Goal: Information Seeking & Learning: Learn about a topic

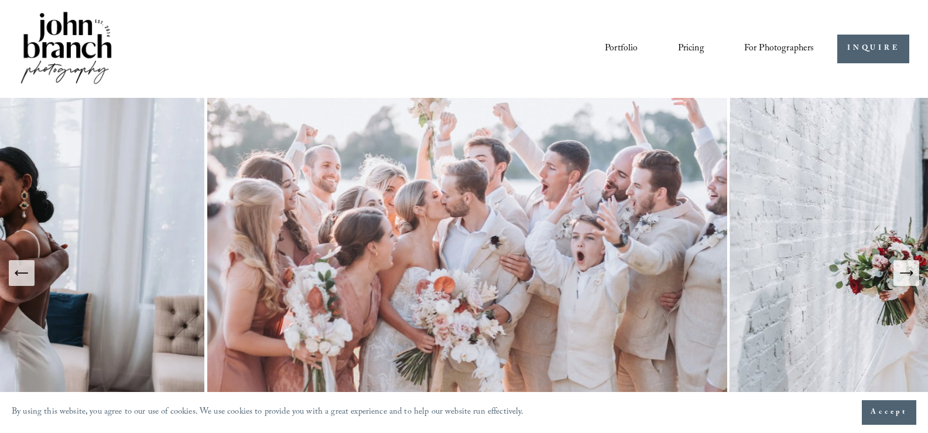
click at [0, 0] on link "Courses" at bounding box center [0, 0] width 0 height 0
click at [0, 0] on link "Blog" at bounding box center [0, 0] width 0 height 0
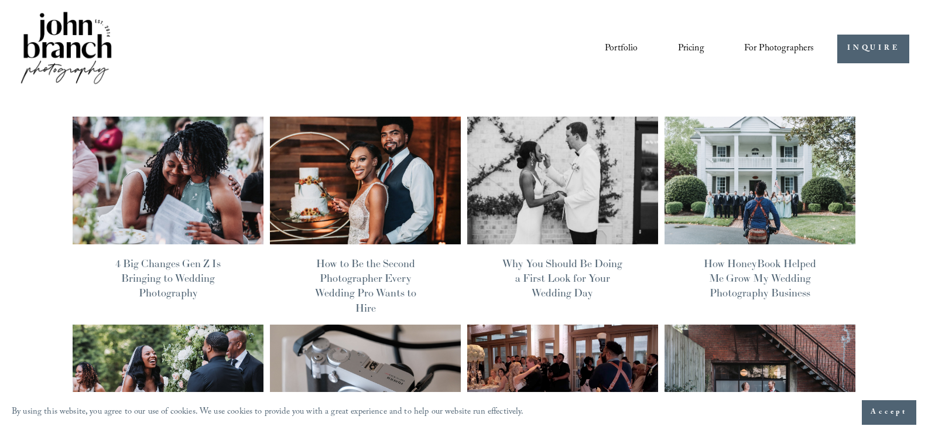
scroll to position [117, 0]
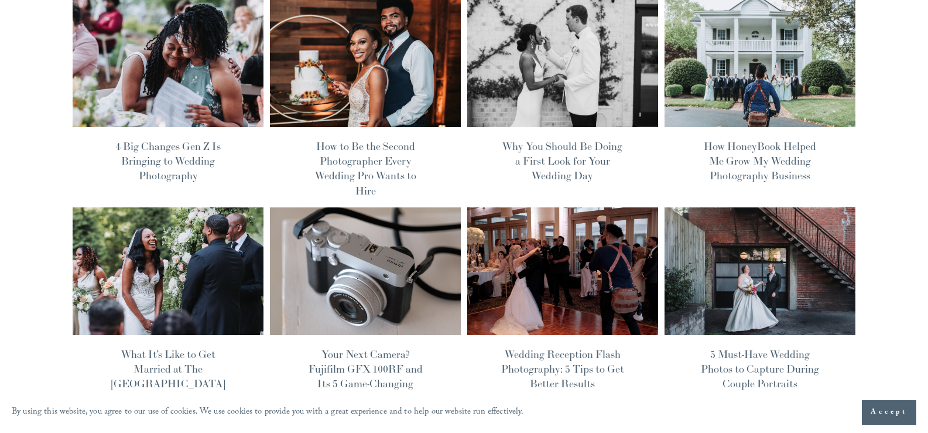
click at [332, 99] on img at bounding box center [365, 63] width 193 height 129
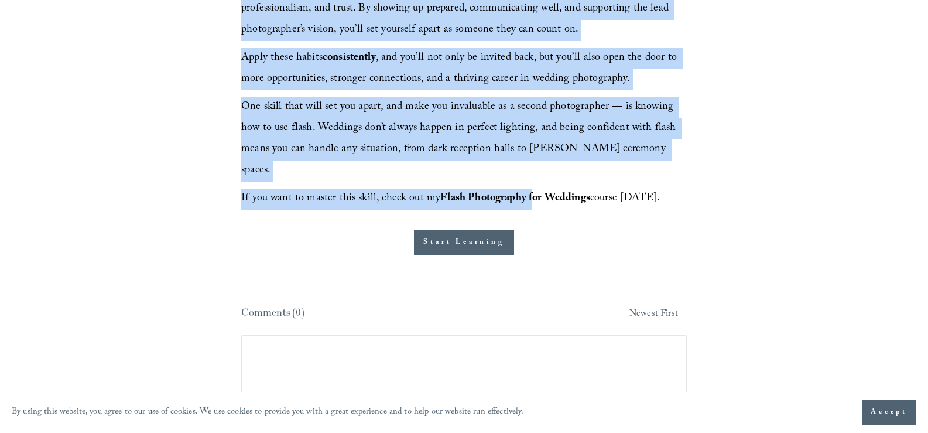
scroll to position [3103, 0]
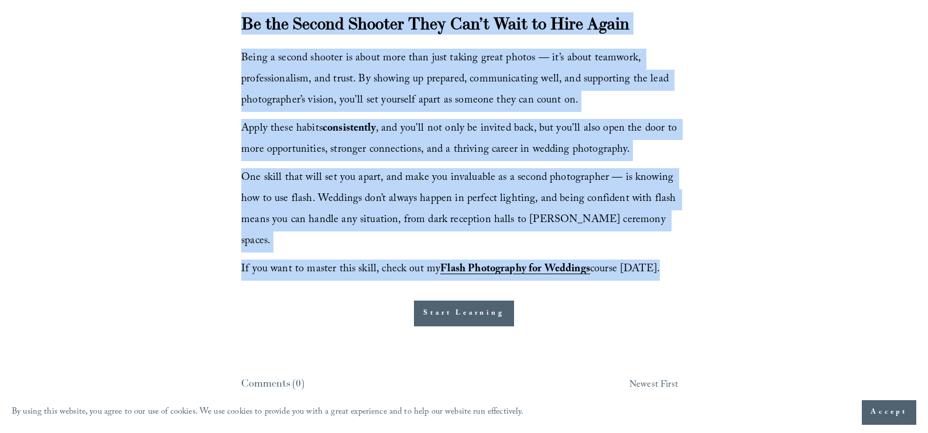
drag, startPoint x: 225, startPoint y: 155, endPoint x: 512, endPoint y: 333, distance: 338.1
copy div "Loremi dolorsit am con ad eli sedd eius te incid utla etdolor magnaaliqua. Eni …"
